Goal: Task Accomplishment & Management: Manage account settings

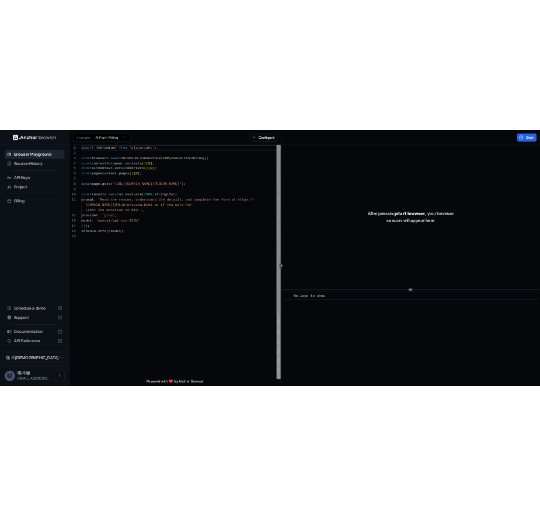
scroll to position [105, 0]
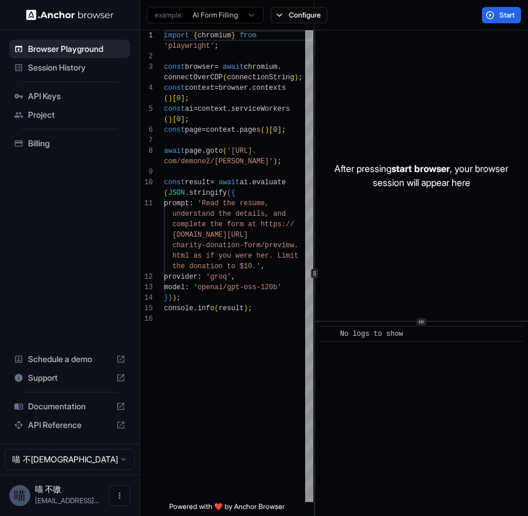
click at [62, 96] on span "API Keys" at bounding box center [76, 96] width 97 height 12
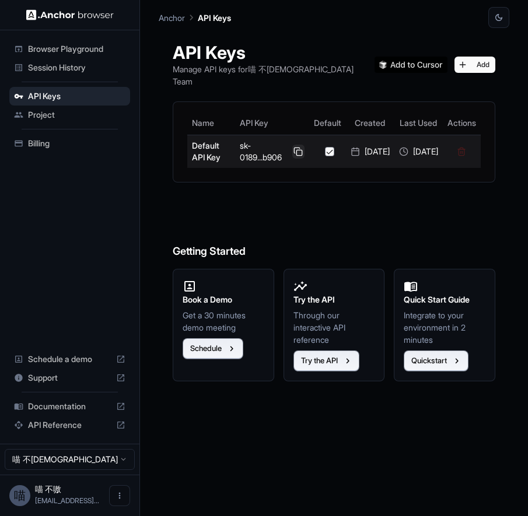
click at [292, 145] on button at bounding box center [298, 152] width 12 height 14
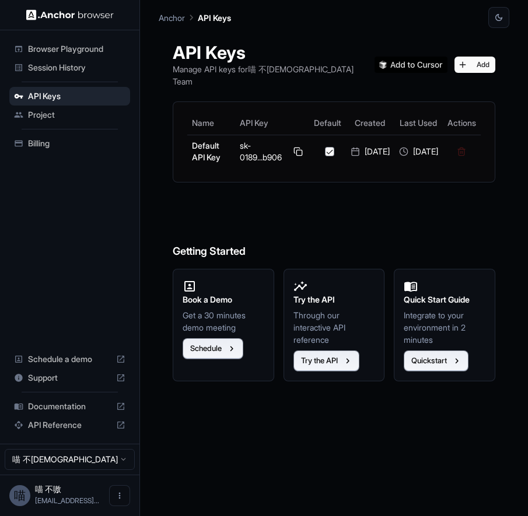
click at [64, 71] on span "Session History" at bounding box center [76, 68] width 97 height 12
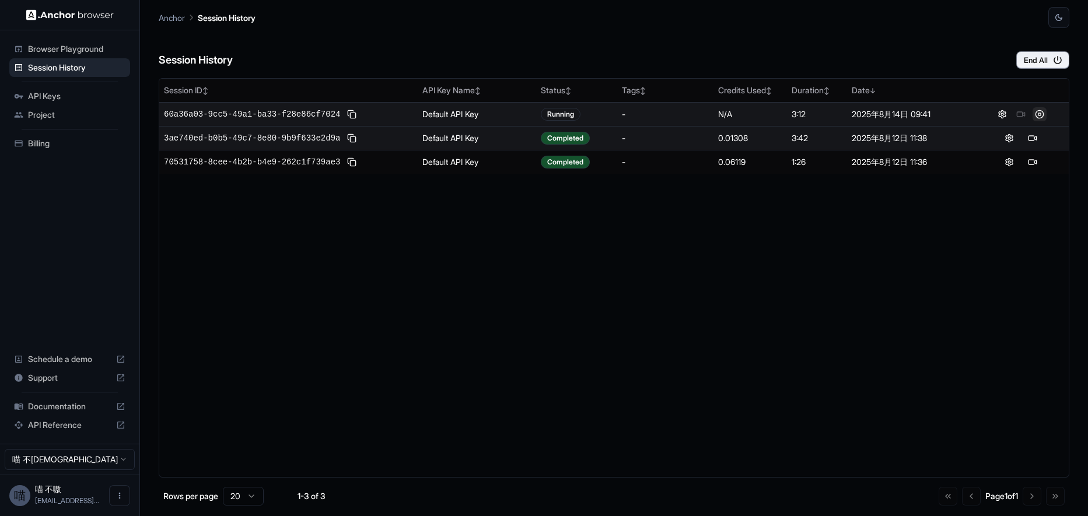
click at [1037, 116] on button at bounding box center [1040, 114] width 14 height 14
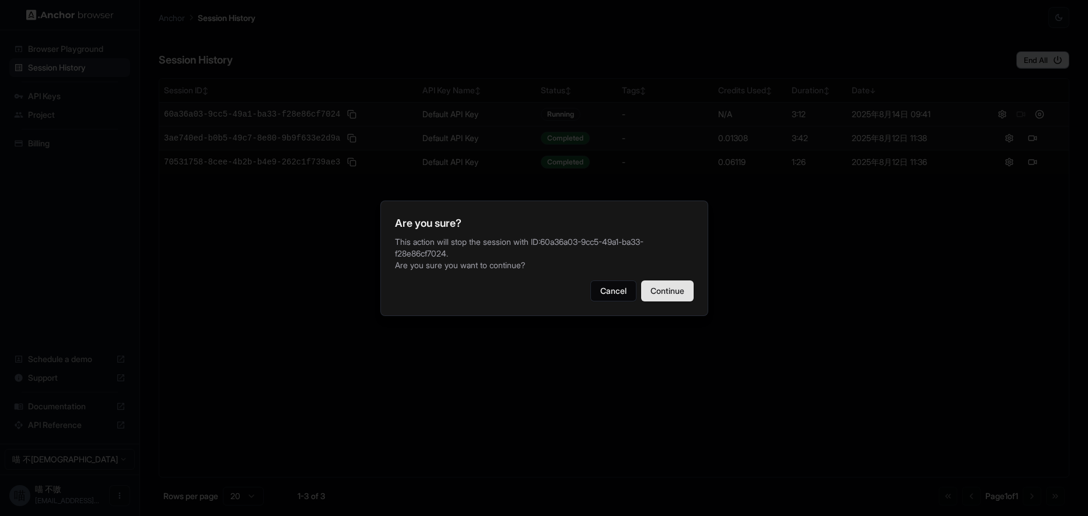
click at [664, 283] on button "Continue" at bounding box center [667, 291] width 53 height 21
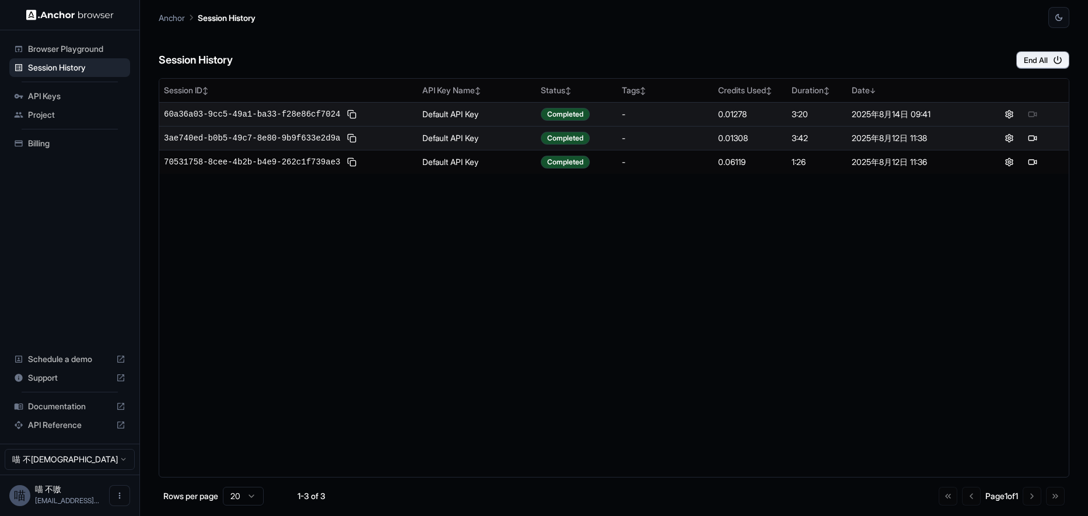
click at [76, 144] on span "Billing" at bounding box center [76, 144] width 97 height 12
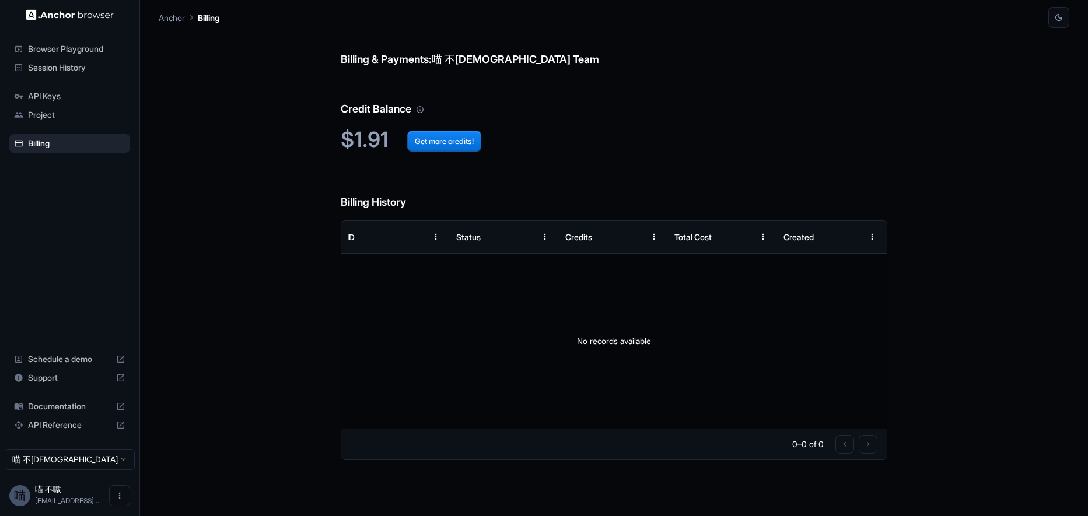
click at [72, 69] on span "Session History" at bounding box center [76, 68] width 97 height 12
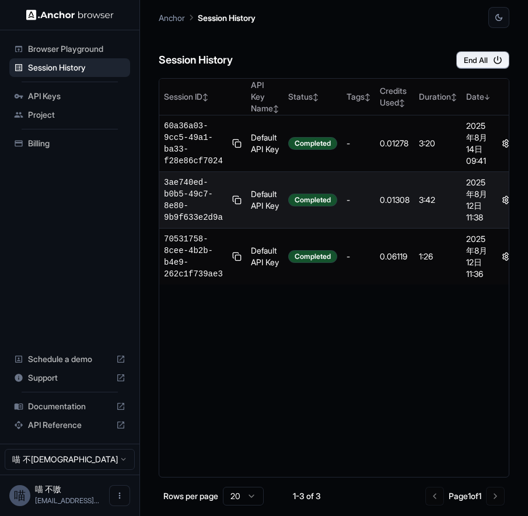
click at [47, 112] on span "Project" at bounding box center [76, 115] width 97 height 12
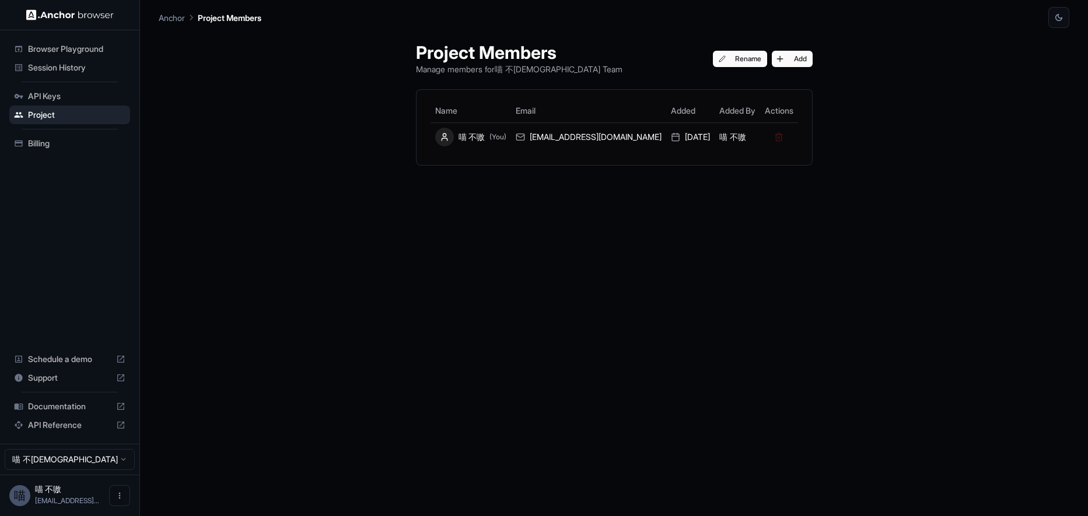
click at [82, 150] on div "Billing" at bounding box center [69, 143] width 121 height 19
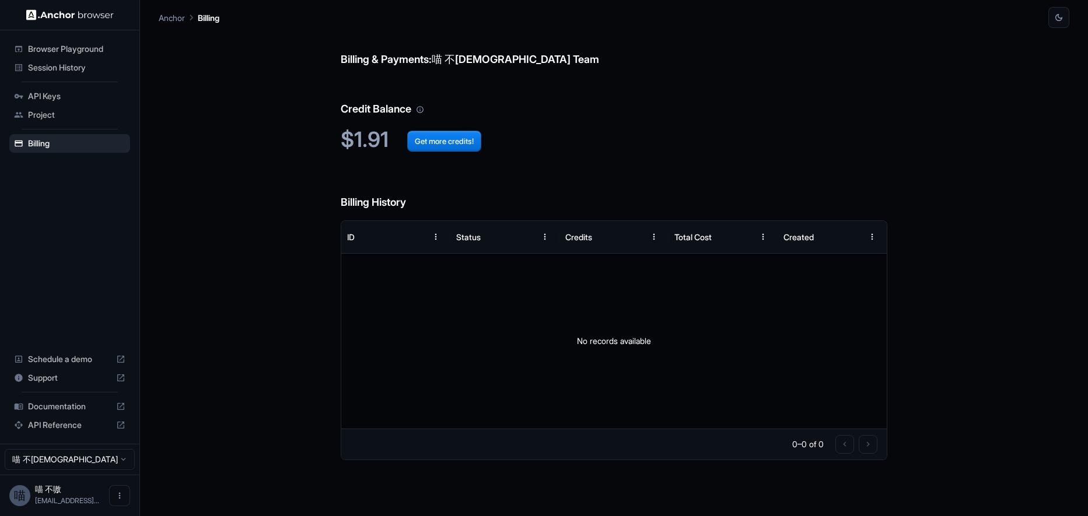
click at [72, 132] on ul "Browser Playground Session History API Keys Project Billing" at bounding box center [70, 96] width 130 height 123
click at [70, 127] on ul "Browser Playground Session History API Keys Project Billing" at bounding box center [70, 96] width 130 height 123
click at [71, 123] on div "Project" at bounding box center [69, 115] width 121 height 19
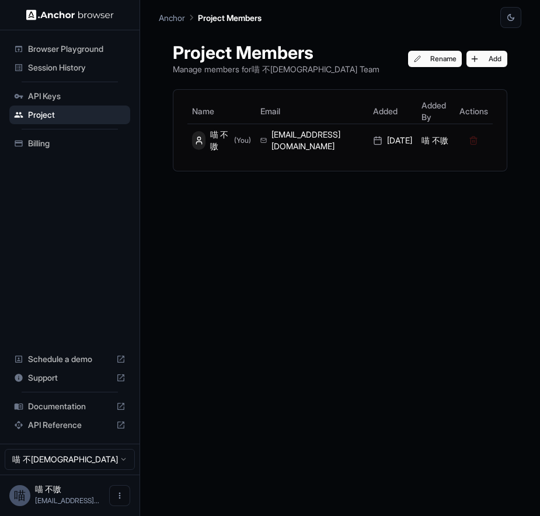
click at [76, 49] on span "Browser Playground" at bounding box center [76, 49] width 97 height 12
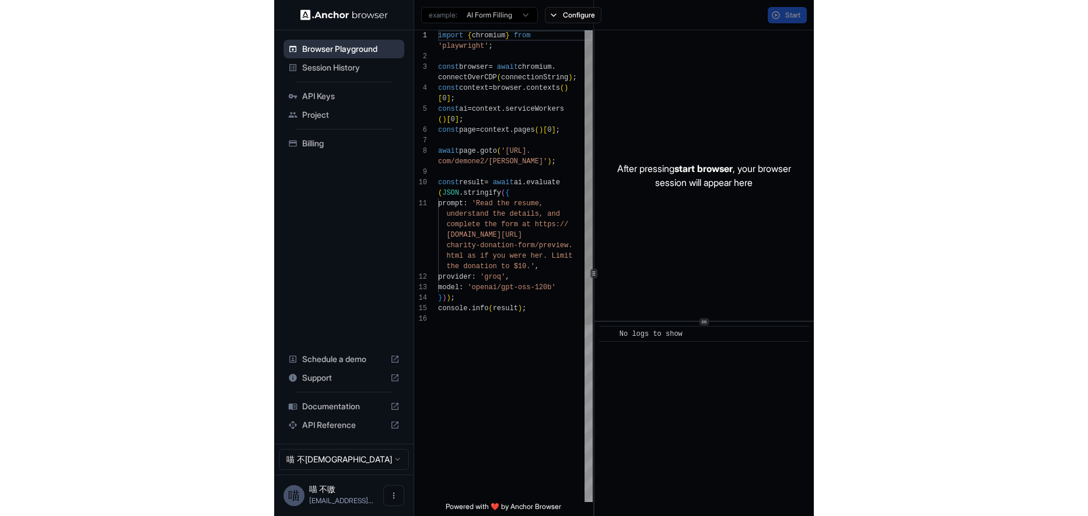
scroll to position [63, 0]
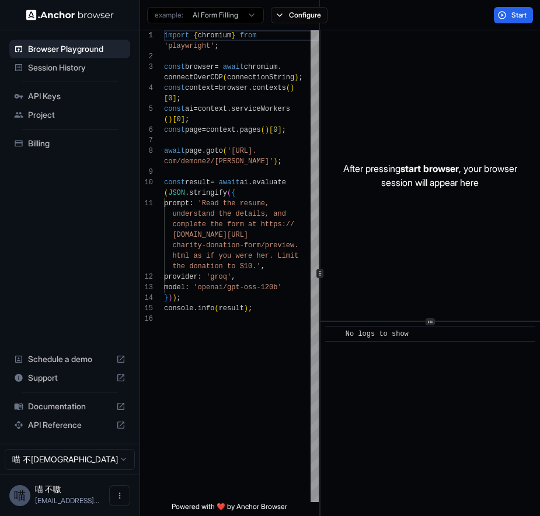
click at [57, 72] on span "Session History" at bounding box center [76, 68] width 97 height 12
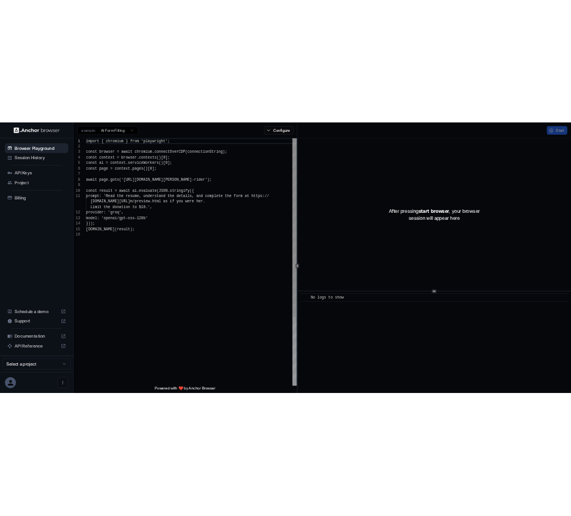
scroll to position [105, 0]
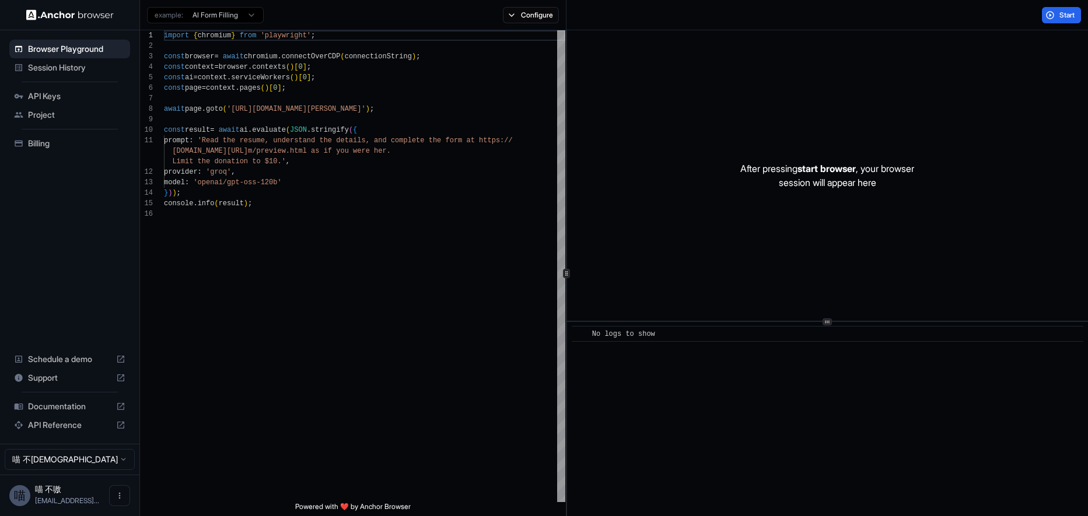
click at [78, 99] on span "API Keys" at bounding box center [76, 96] width 97 height 12
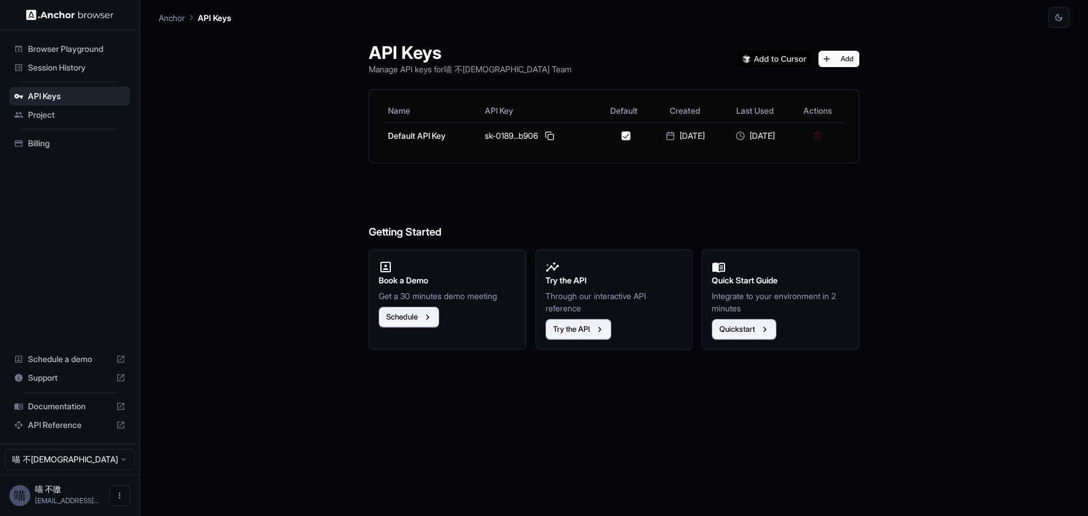
click at [53, 71] on span "Session History" at bounding box center [76, 68] width 97 height 12
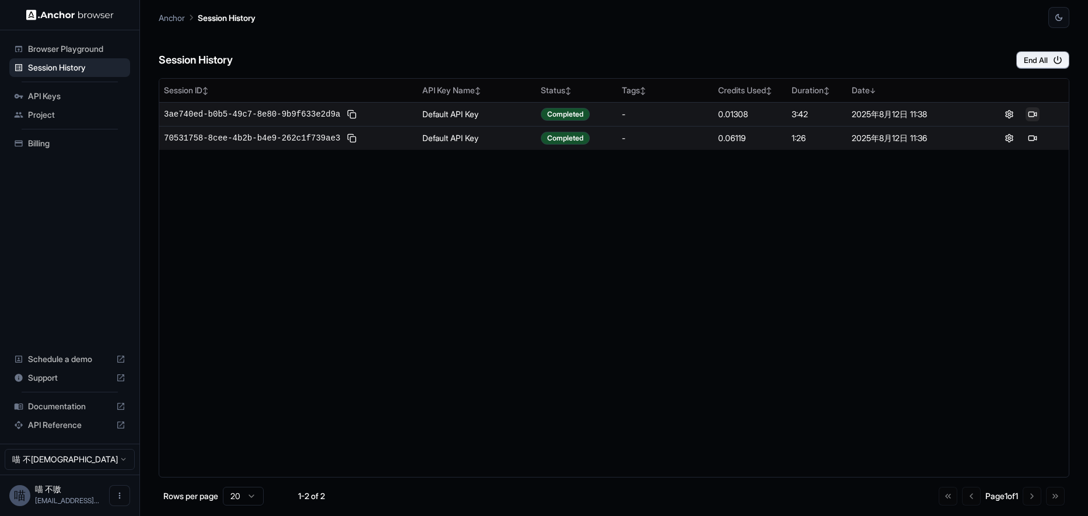
click at [1036, 114] on button at bounding box center [1033, 114] width 14 height 14
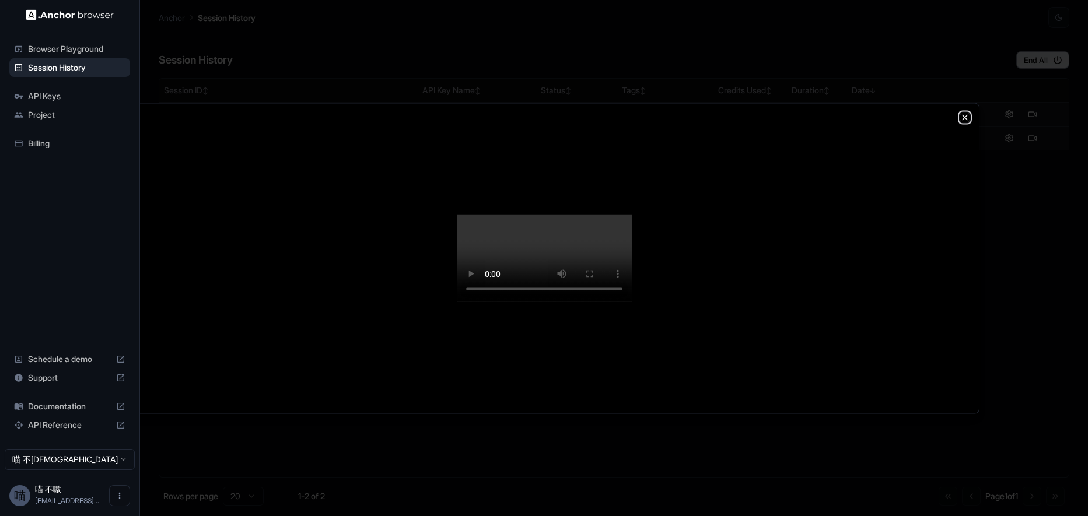
click at [967, 113] on icon "button" at bounding box center [964, 117] width 9 height 9
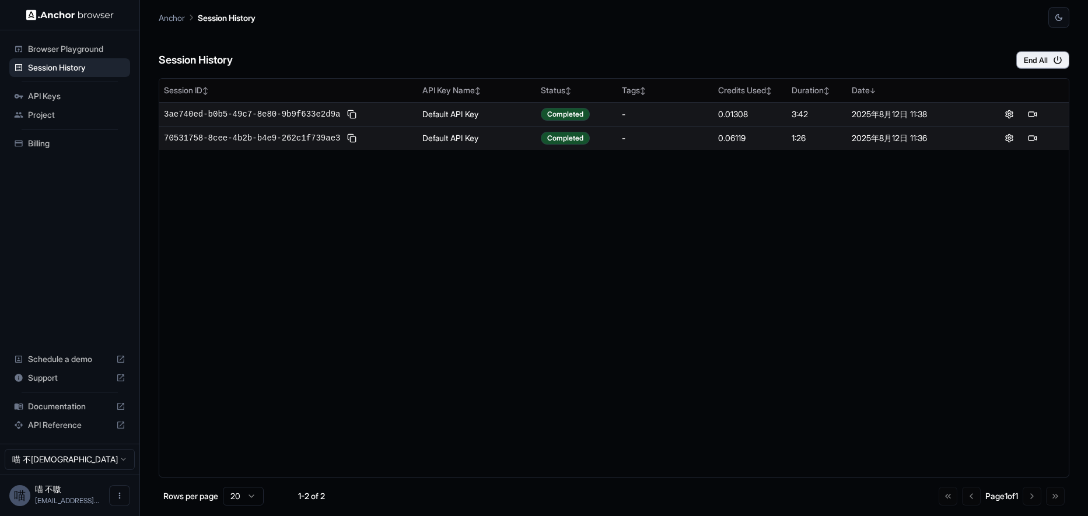
click at [305, 224] on div "Session ID ↕ API Key Name ↕ Status ↕ Tags ↕ Credits Used ↕ Duration ↕ Date ↓ 3a…" at bounding box center [614, 278] width 911 height 400
click at [1005, 112] on button at bounding box center [1009, 114] width 14 height 14
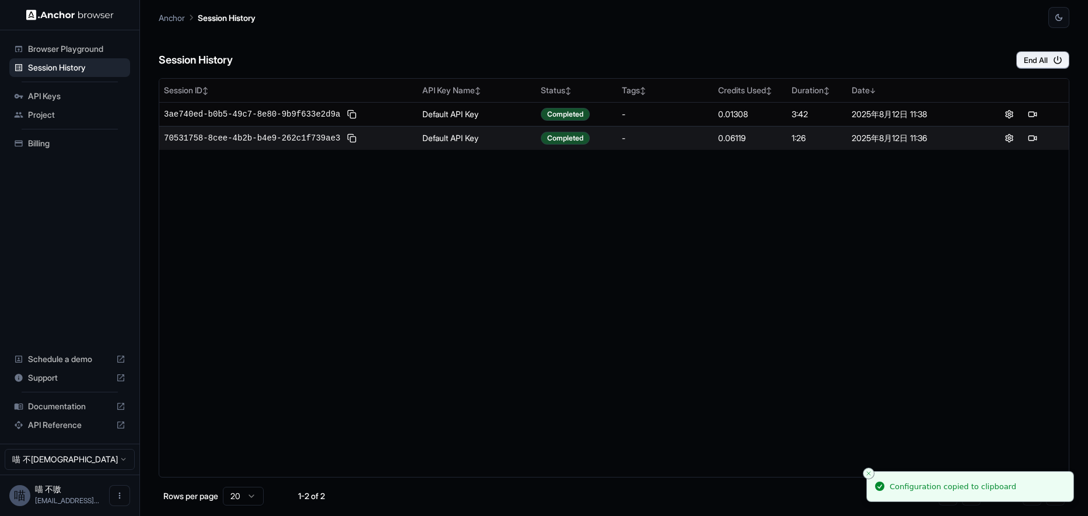
click at [65, 145] on span "Billing" at bounding box center [76, 144] width 97 height 12
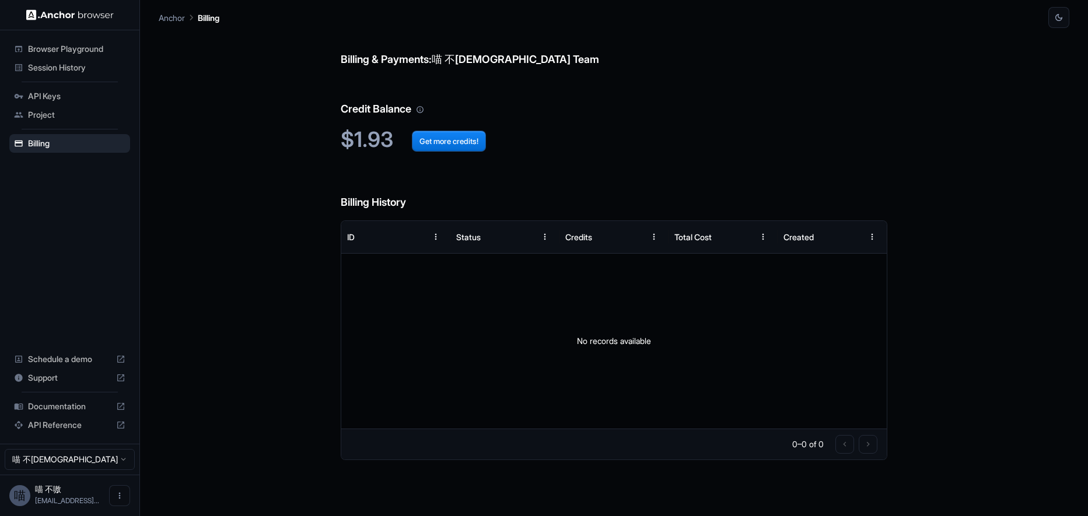
click at [79, 72] on span "Session History" at bounding box center [76, 68] width 97 height 12
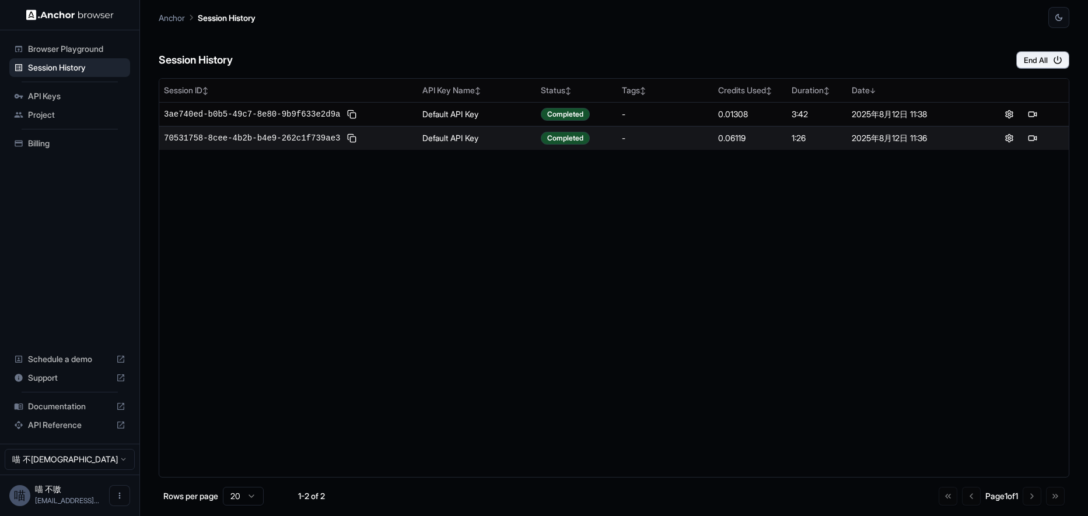
click at [66, 144] on span "Billing" at bounding box center [76, 144] width 97 height 12
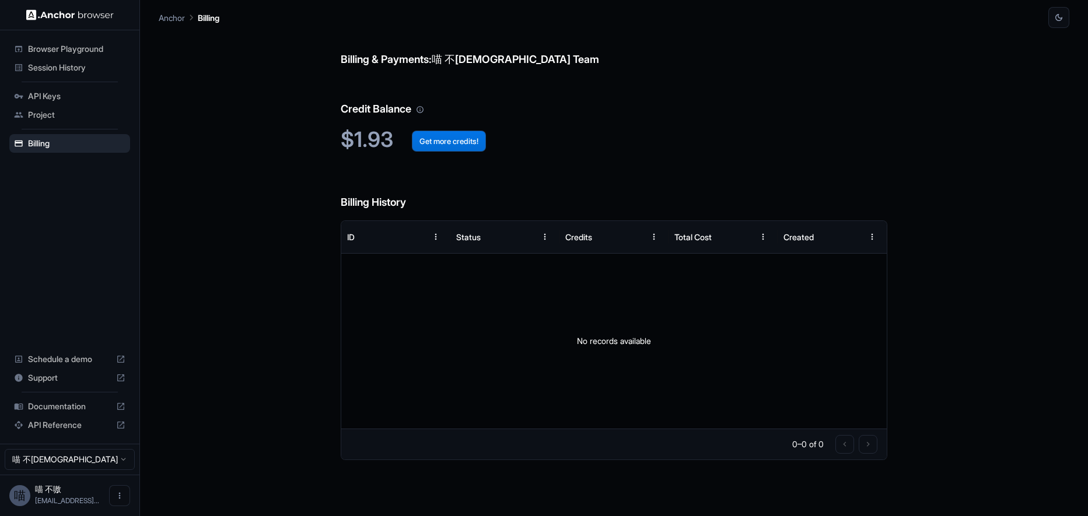
click at [445, 146] on button "Get more credits!" at bounding box center [449, 141] width 74 height 21
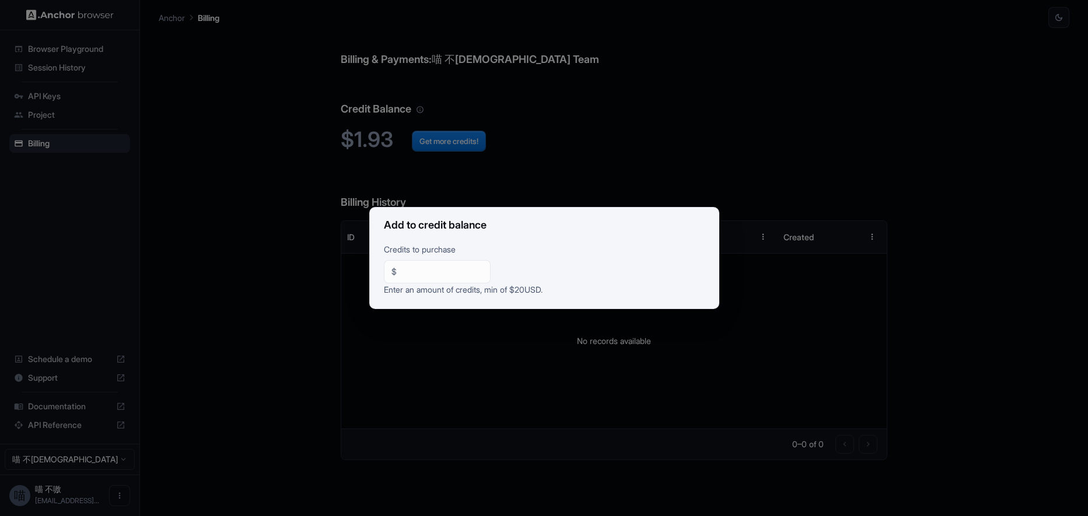
click at [439, 276] on input "**" at bounding box center [442, 272] width 82 height 12
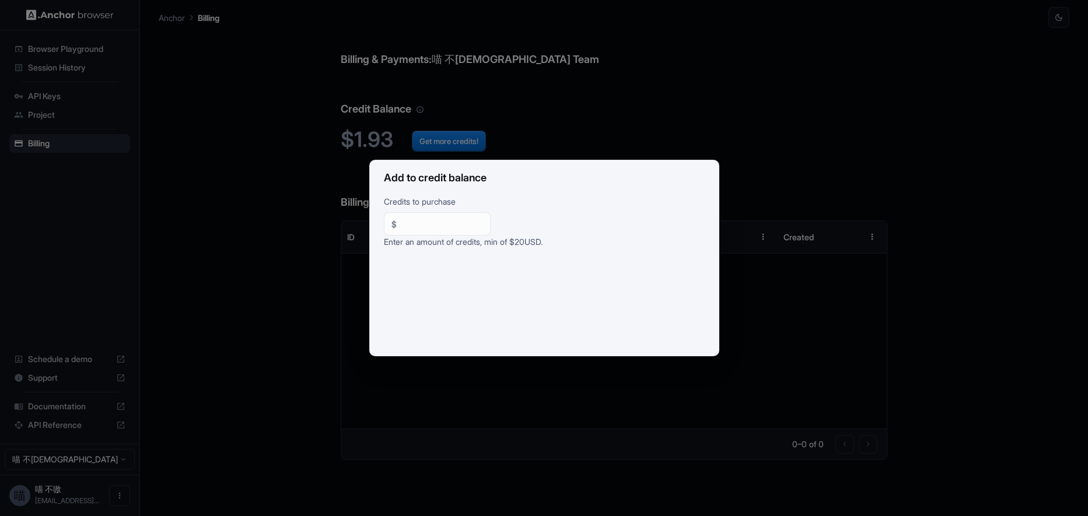
click at [798, 233] on div "Add to credit balance Credits to purchase $ ** ​ Enter an amount of credits, mi…" at bounding box center [544, 258] width 1088 height 516
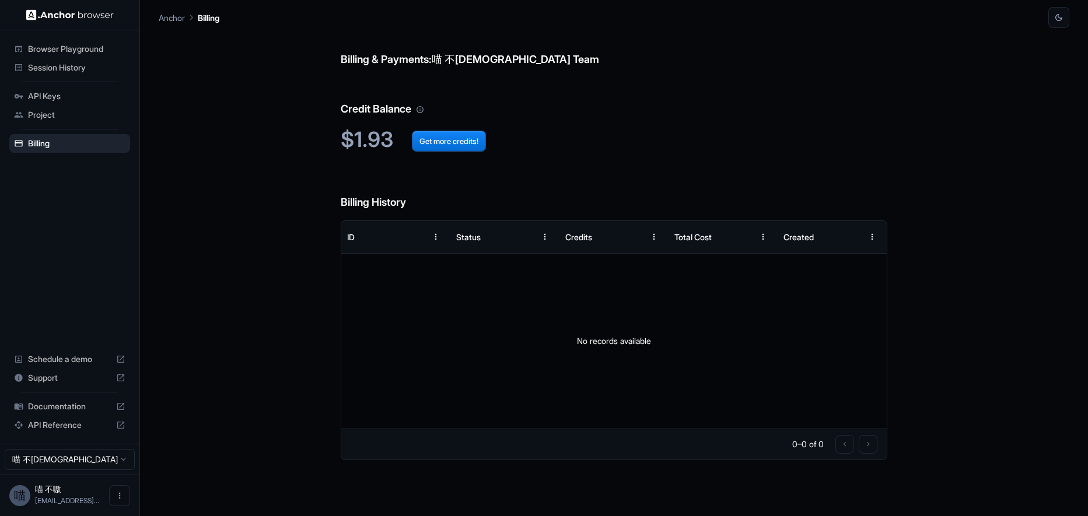
click at [64, 93] on span "API Keys" at bounding box center [76, 96] width 97 height 12
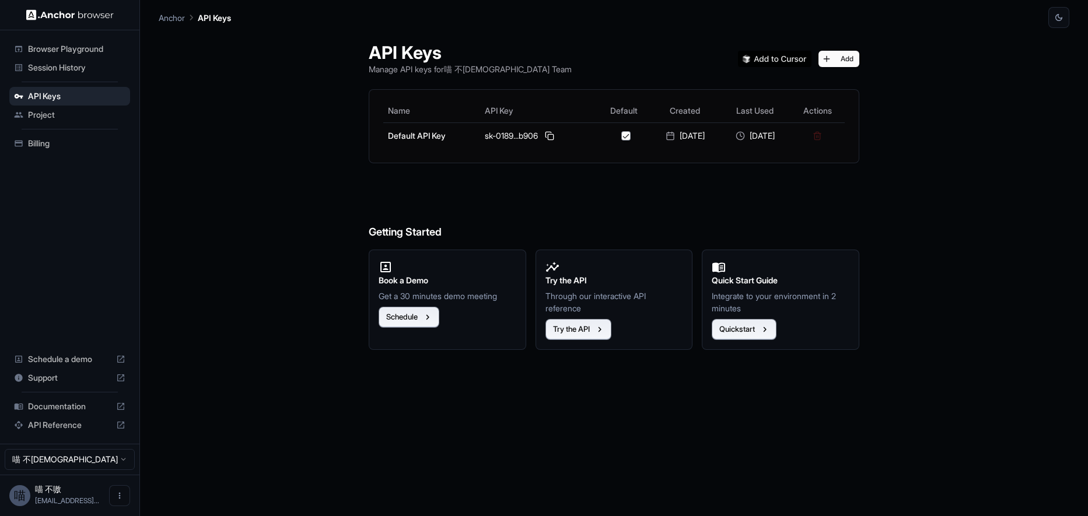
click at [65, 117] on span "Project" at bounding box center [76, 115] width 97 height 12
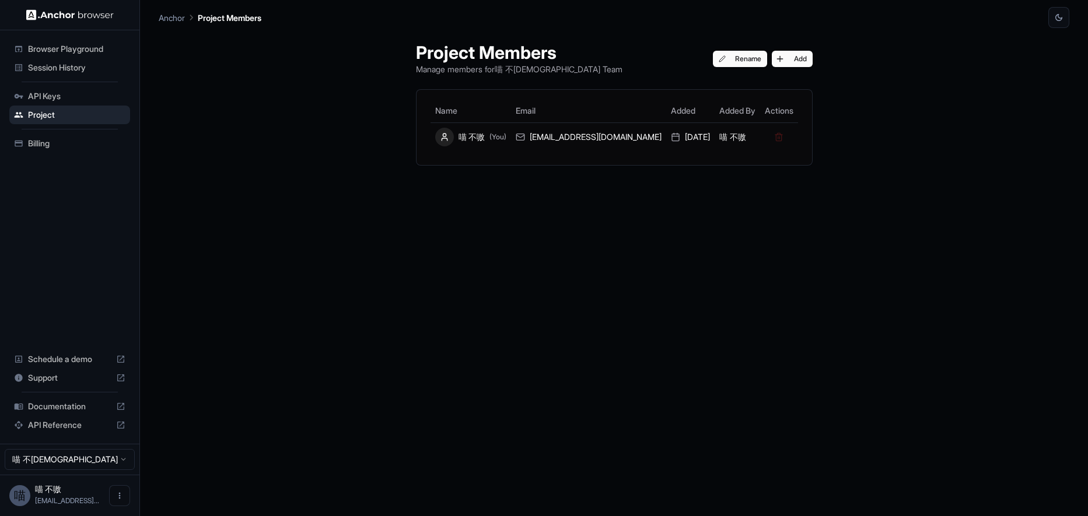
click at [72, 401] on span "Documentation" at bounding box center [69, 407] width 83 height 12
